Goal: Task Accomplishment & Management: Use online tool/utility

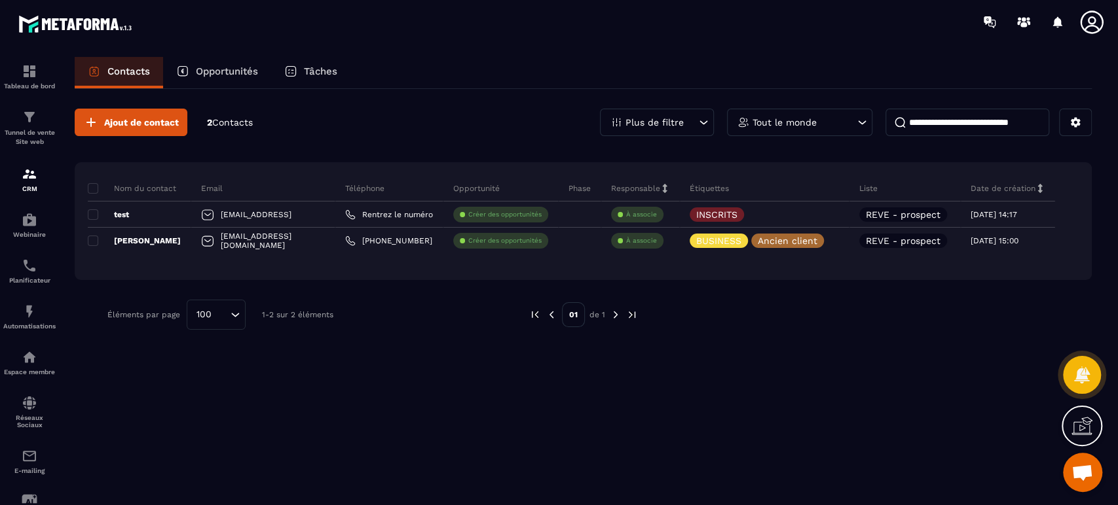
click at [31, 137] on p "Tunnel de vente Site web" at bounding box center [29, 137] width 52 height 18
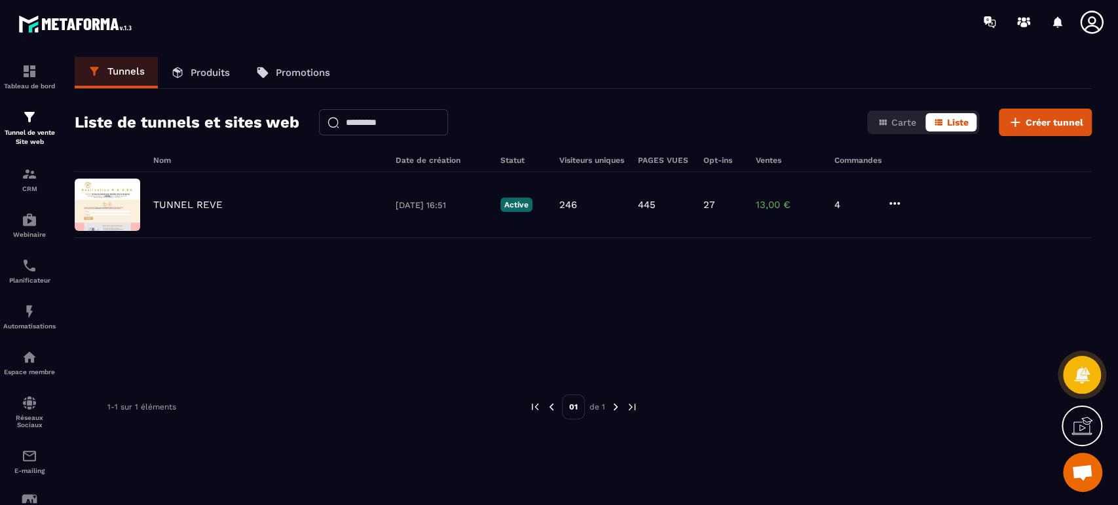
click at [196, 207] on p "TUNNEL REVE" at bounding box center [187, 205] width 69 height 12
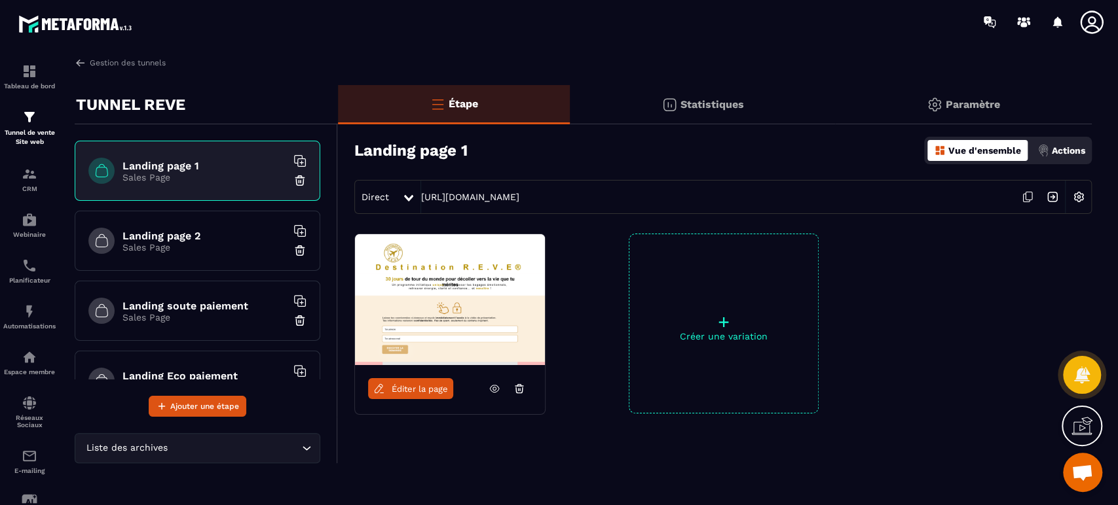
click at [188, 209] on div "Landing page 2 Sales Page" at bounding box center [198, 241] width 246 height 60
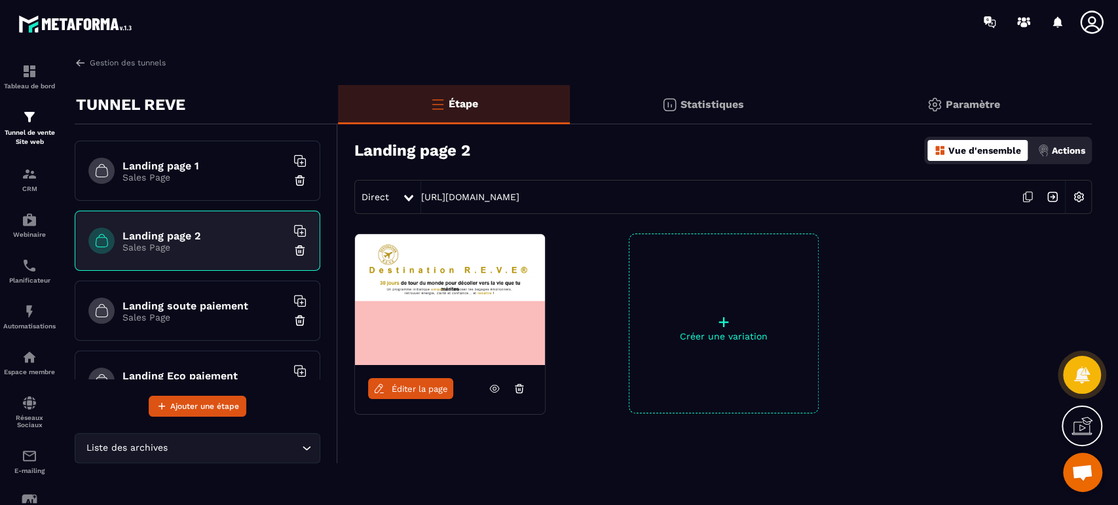
click at [182, 164] on h6 "Landing page 1" at bounding box center [204, 166] width 164 height 12
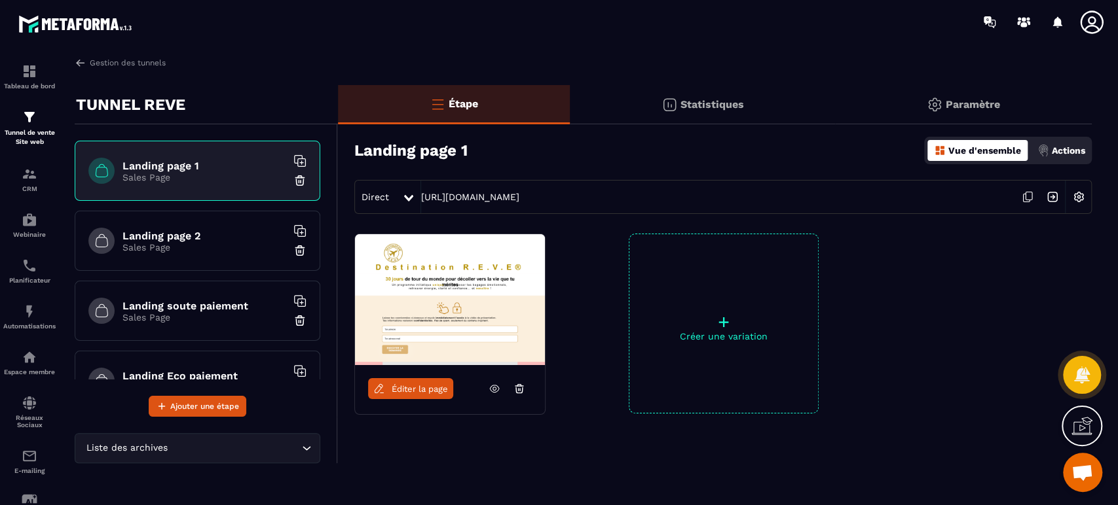
click at [555, 194] on icon at bounding box center [1027, 197] width 25 height 25
click at [189, 209] on h6 "Landing page 2" at bounding box center [204, 236] width 164 height 12
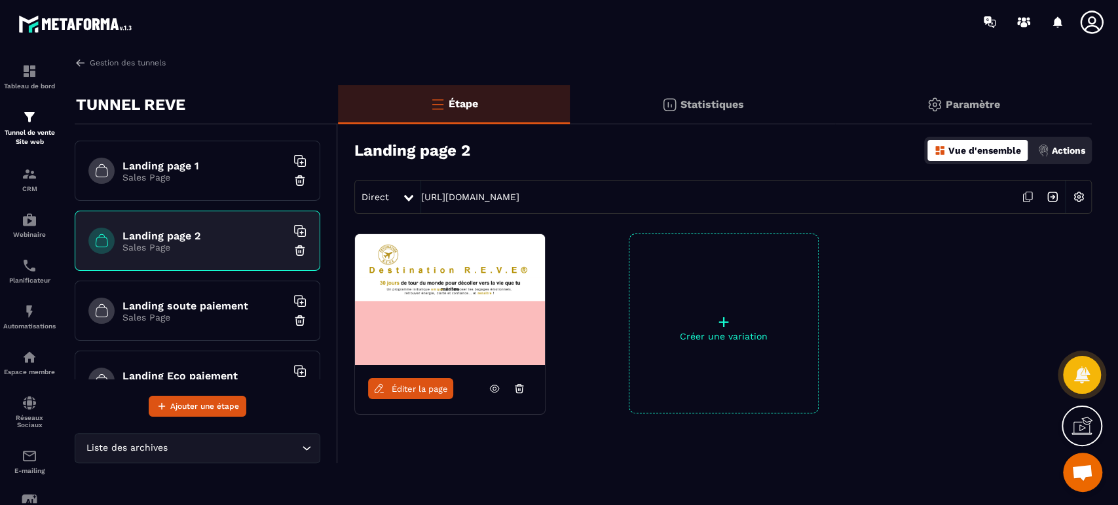
click at [30, 183] on div "CRM" at bounding box center [29, 179] width 52 height 26
